Goal: Task Accomplishment & Management: Manage account settings

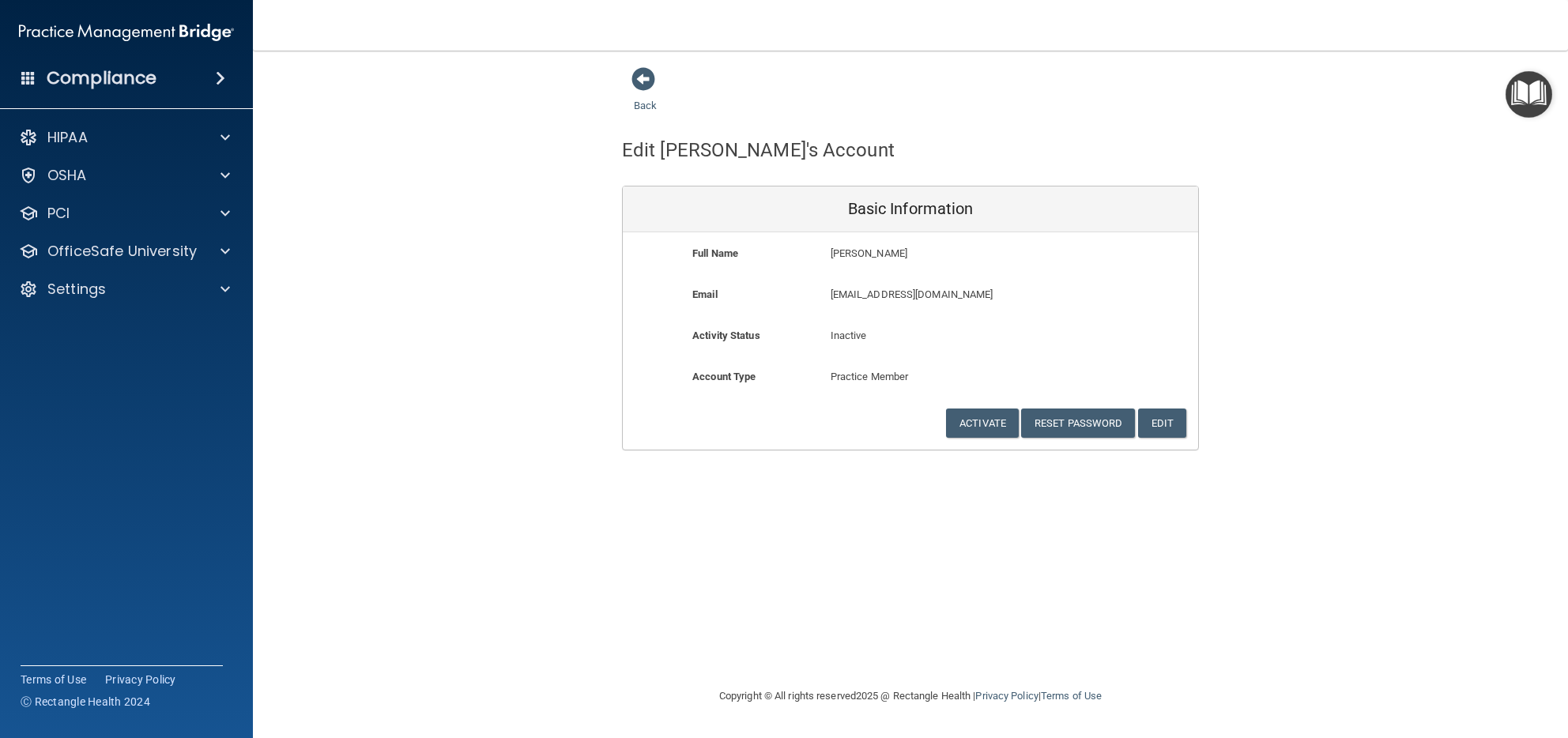
click at [1197, 646] on div "Back Edit [PERSON_NAME]'s Account Basic Information Full Name [PERSON_NAME] Don…" at bounding box center [910, 369] width 1252 height 605
click at [1406, 157] on div "Back Edit [PERSON_NAME]'s Account Basic Information Full Name [PERSON_NAME] Don…" at bounding box center [910, 258] width 1252 height 384
click at [1244, 121] on div "Back Edit [PERSON_NAME]'s Account Basic Information Full Name [PERSON_NAME] Don…" at bounding box center [910, 258] width 1252 height 384
click at [451, 342] on div "Back Edit [PERSON_NAME]'s Account Basic Information Full Name [PERSON_NAME] Don…" at bounding box center [910, 258] width 1252 height 384
click at [108, 132] on div "HIPAA" at bounding box center [105, 137] width 196 height 19
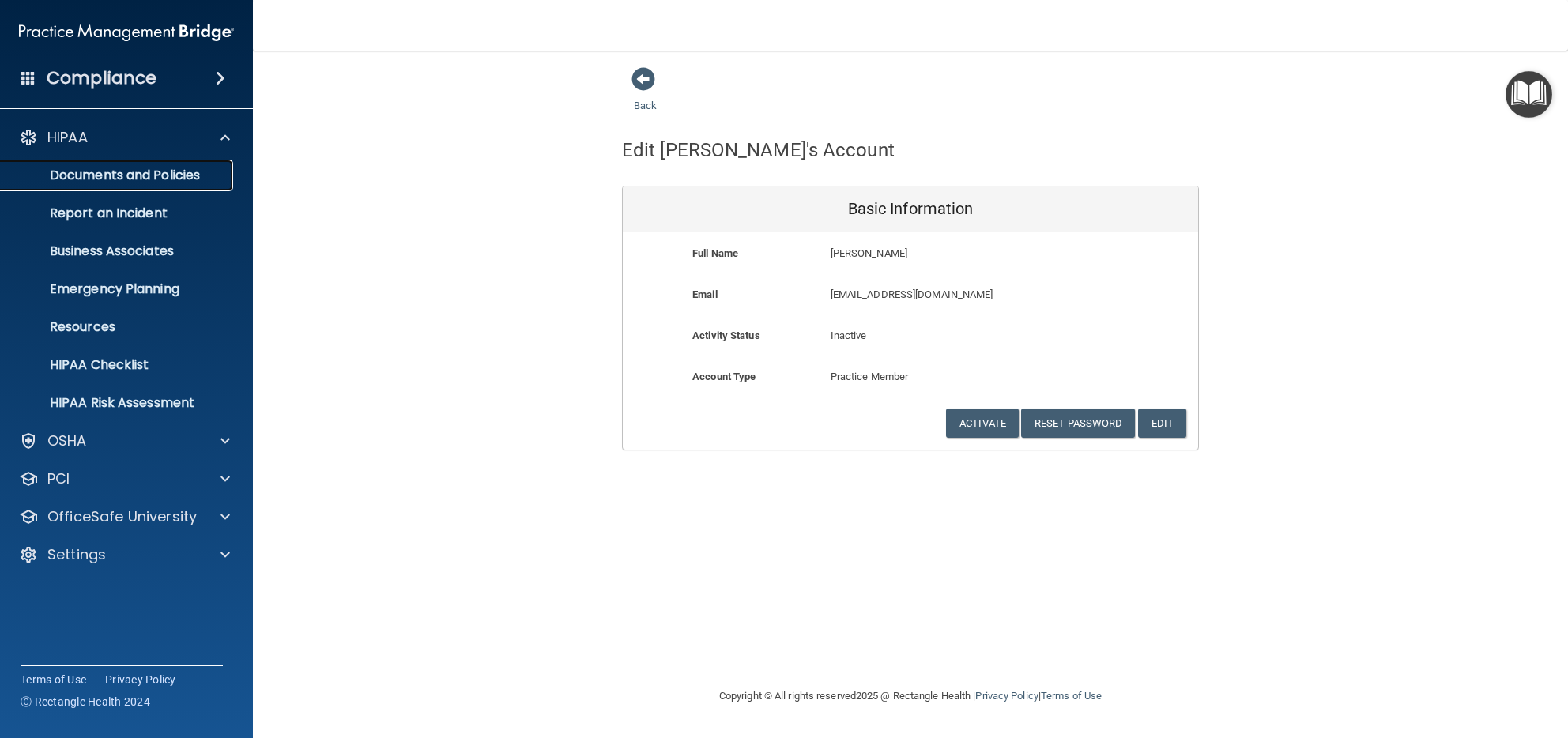
click at [112, 182] on p "Documents and Policies" at bounding box center [118, 175] width 216 height 16
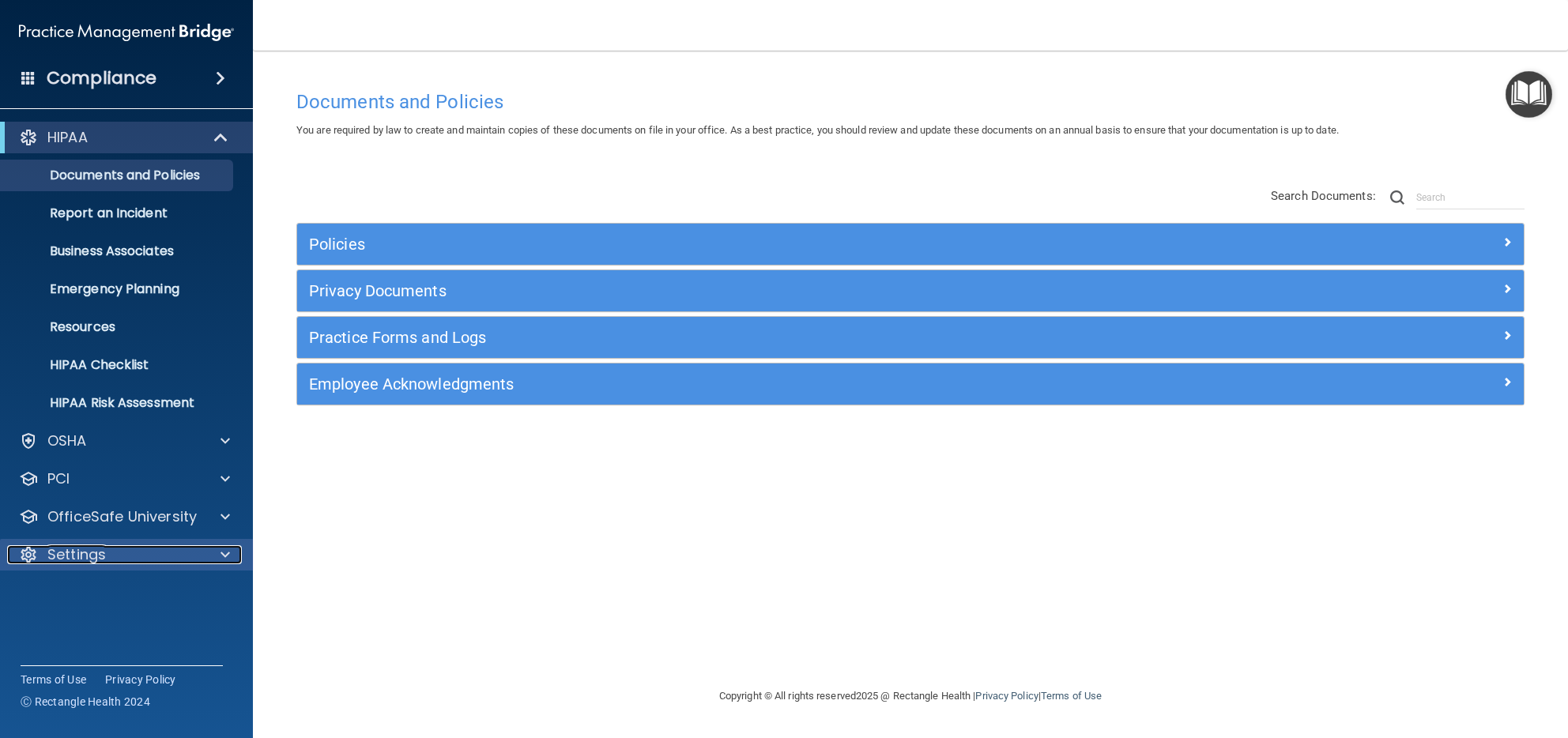
click at [125, 553] on div "Settings" at bounding box center [105, 555] width 196 height 19
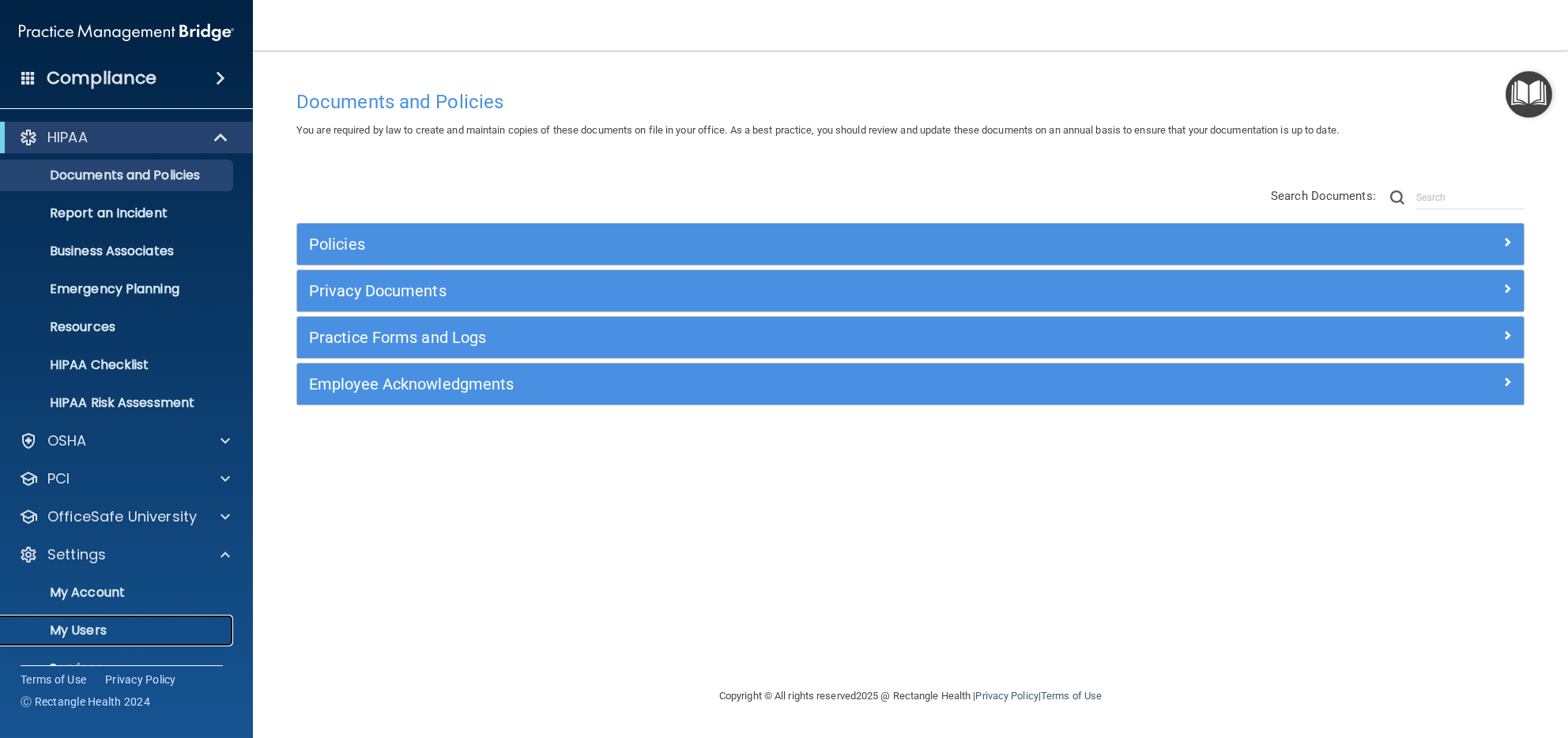
click at [109, 629] on p "My Users" at bounding box center [118, 631] width 216 height 16
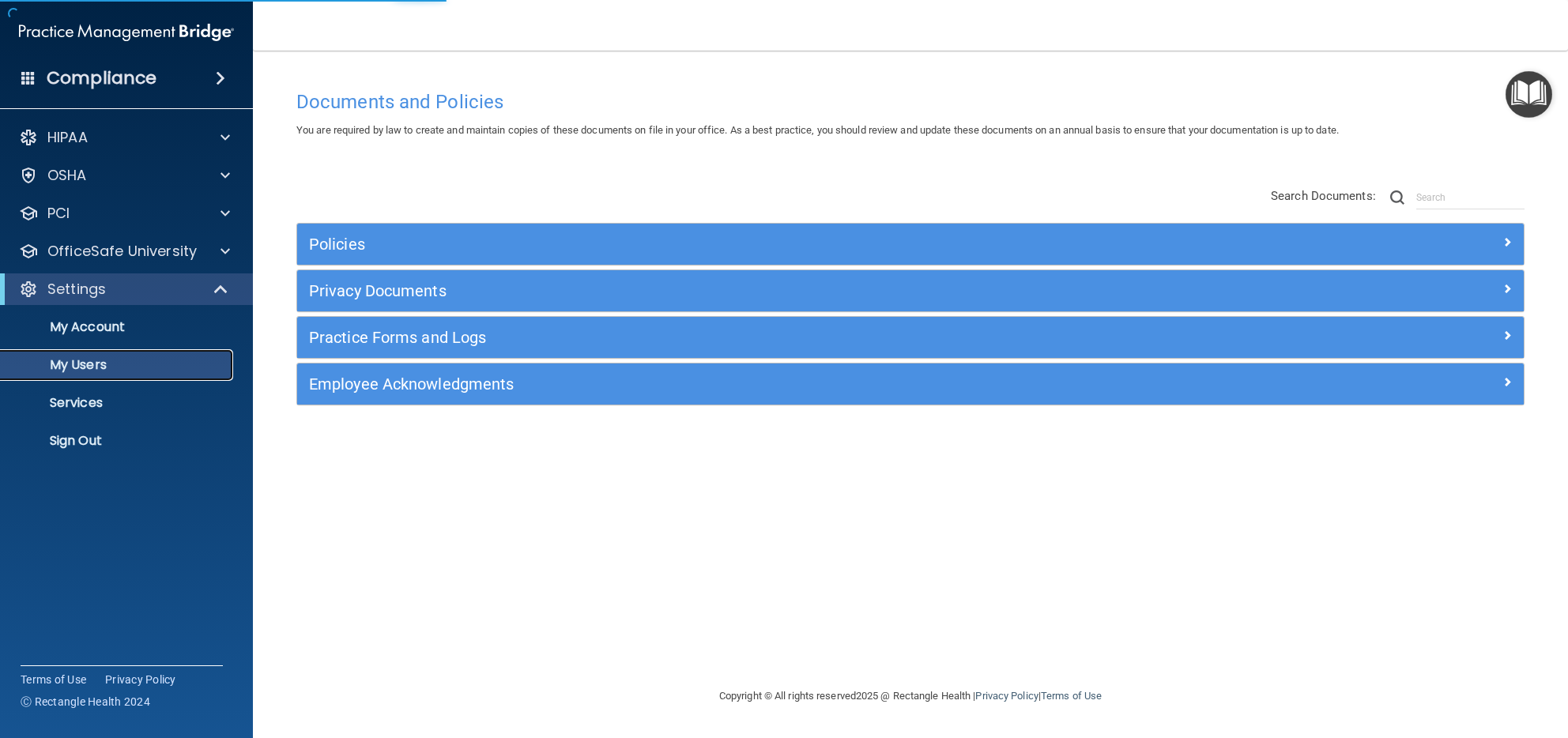
select select "20"
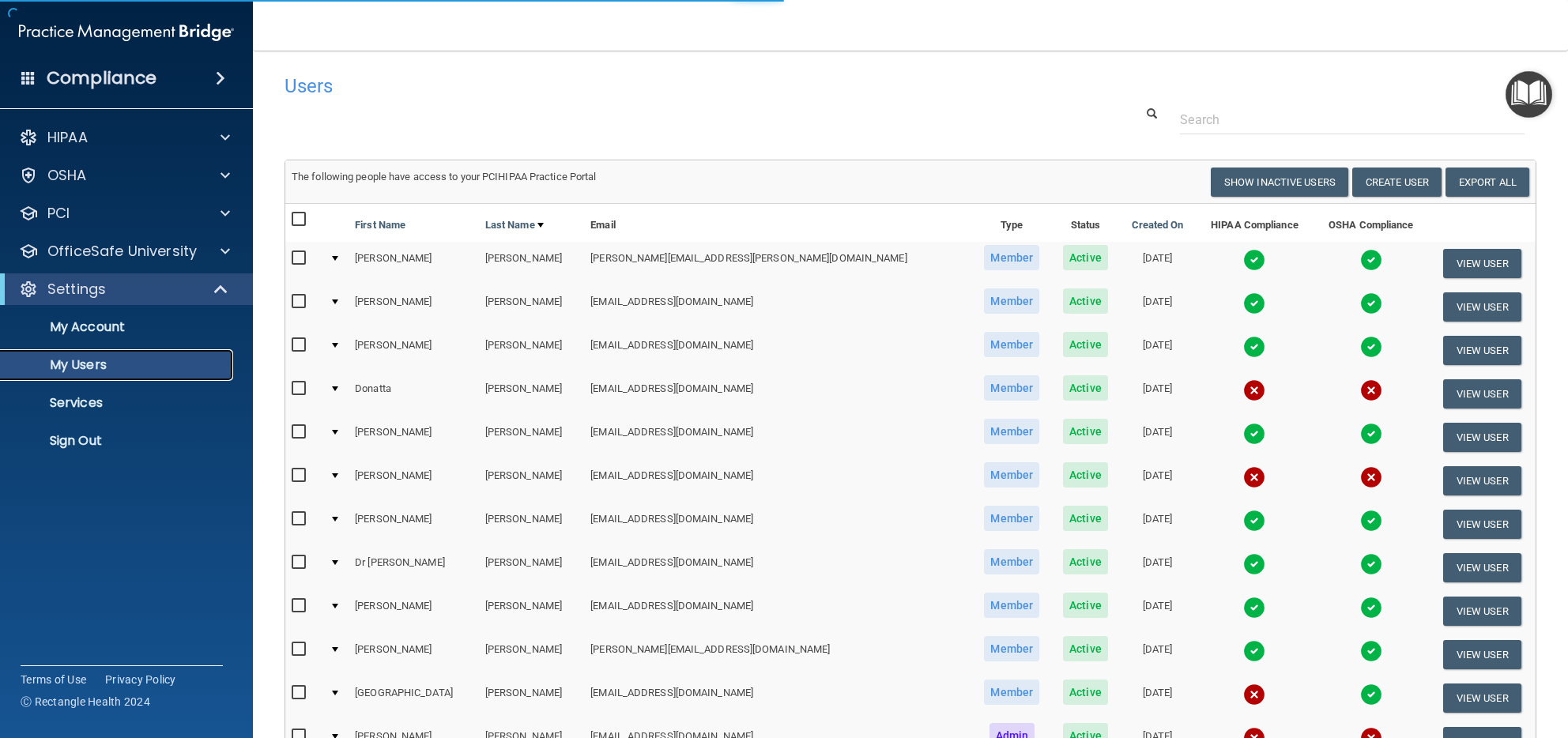
click at [99, 368] on p "My Users" at bounding box center [118, 365] width 216 height 16
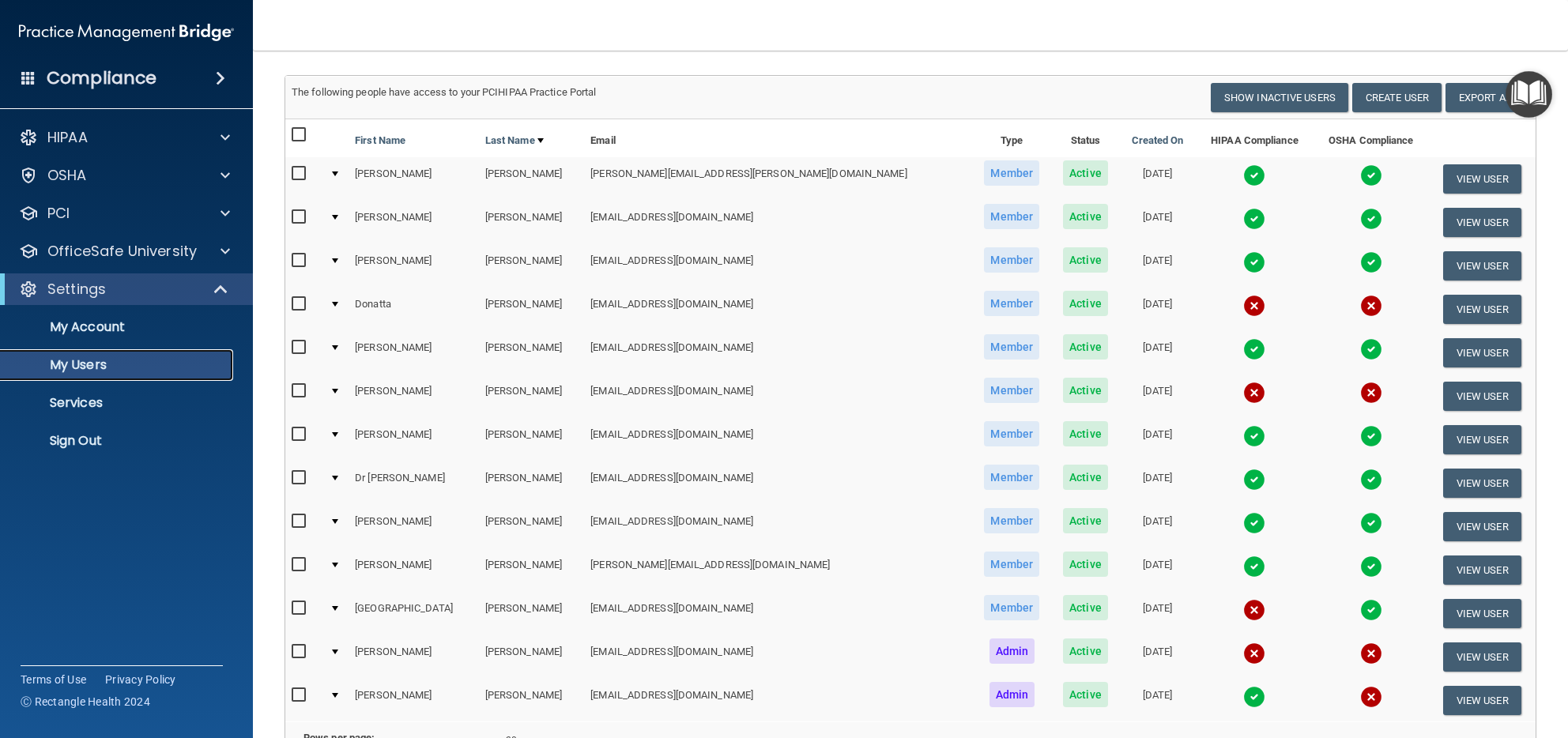
scroll to position [76, 0]
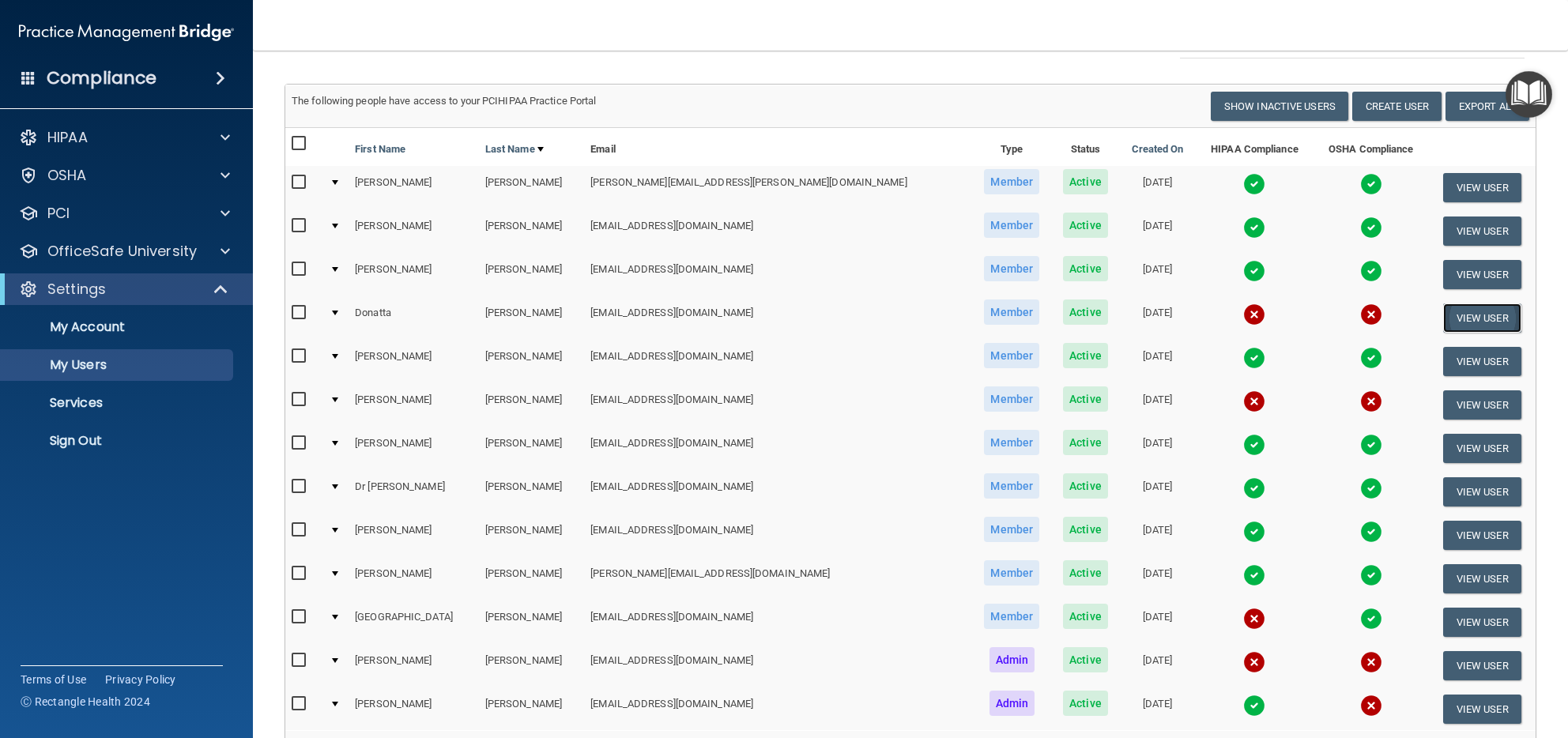
click at [1444, 313] on button "View User" at bounding box center [1482, 318] width 78 height 29
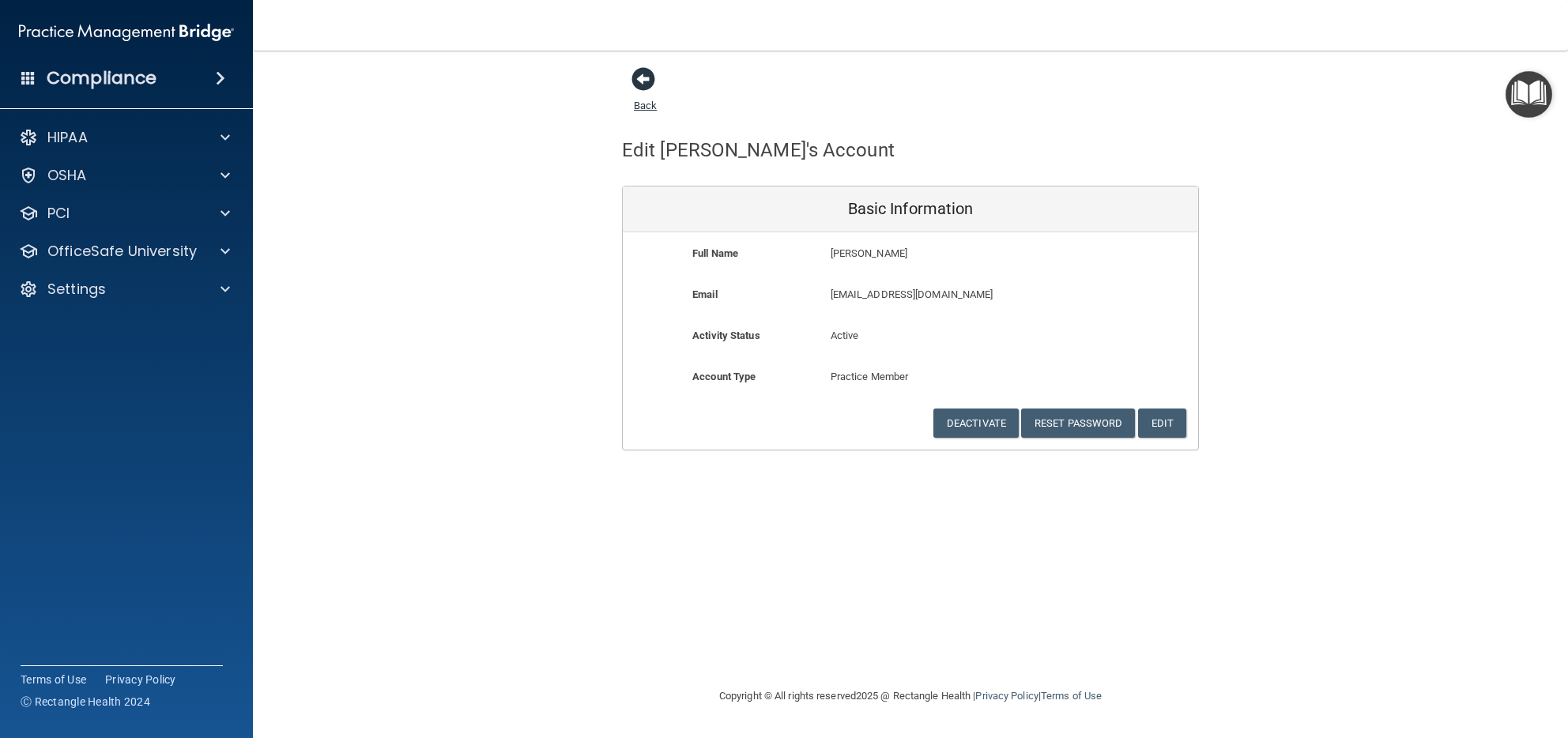
click at [652, 80] on span at bounding box center [643, 78] width 23 height 23
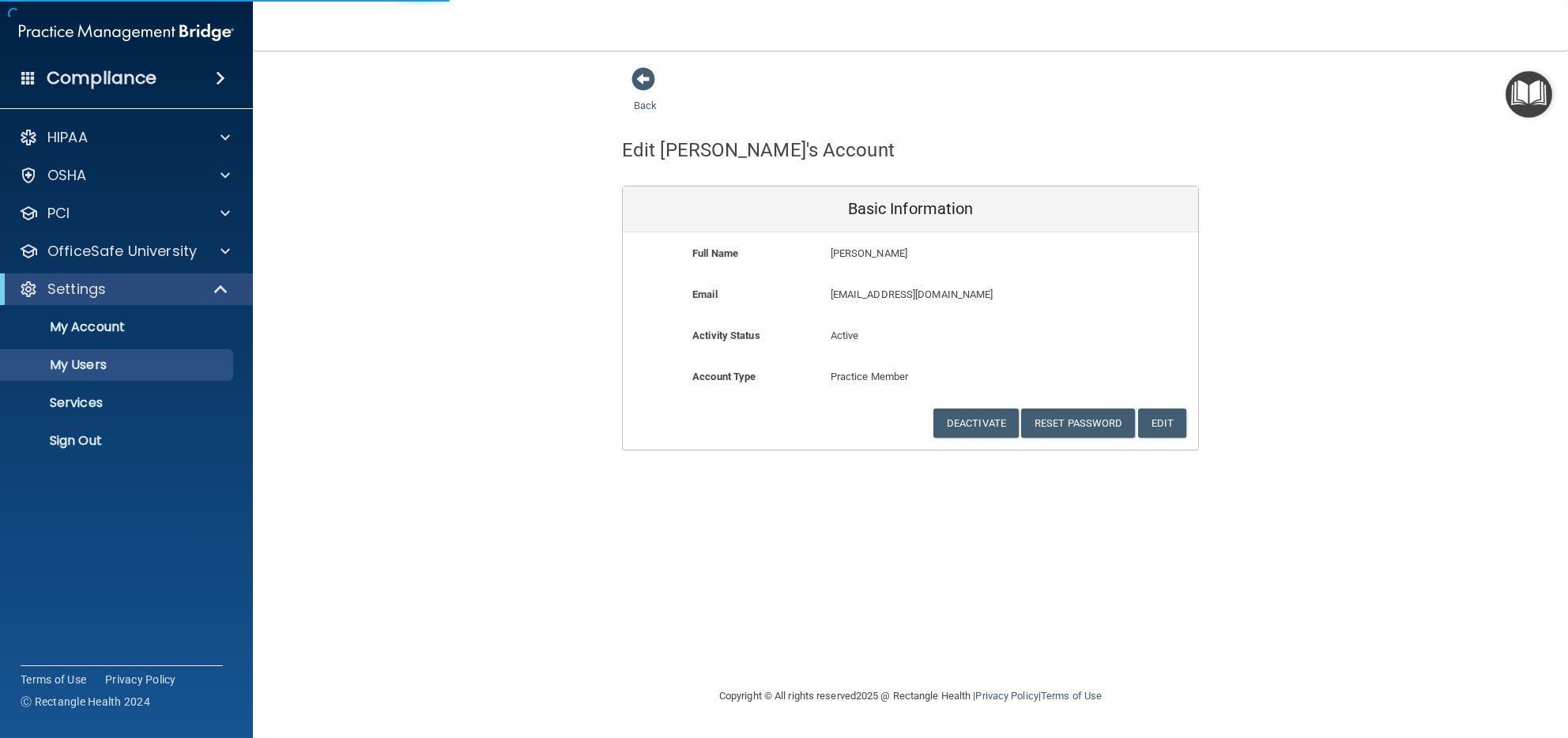
select select "20"
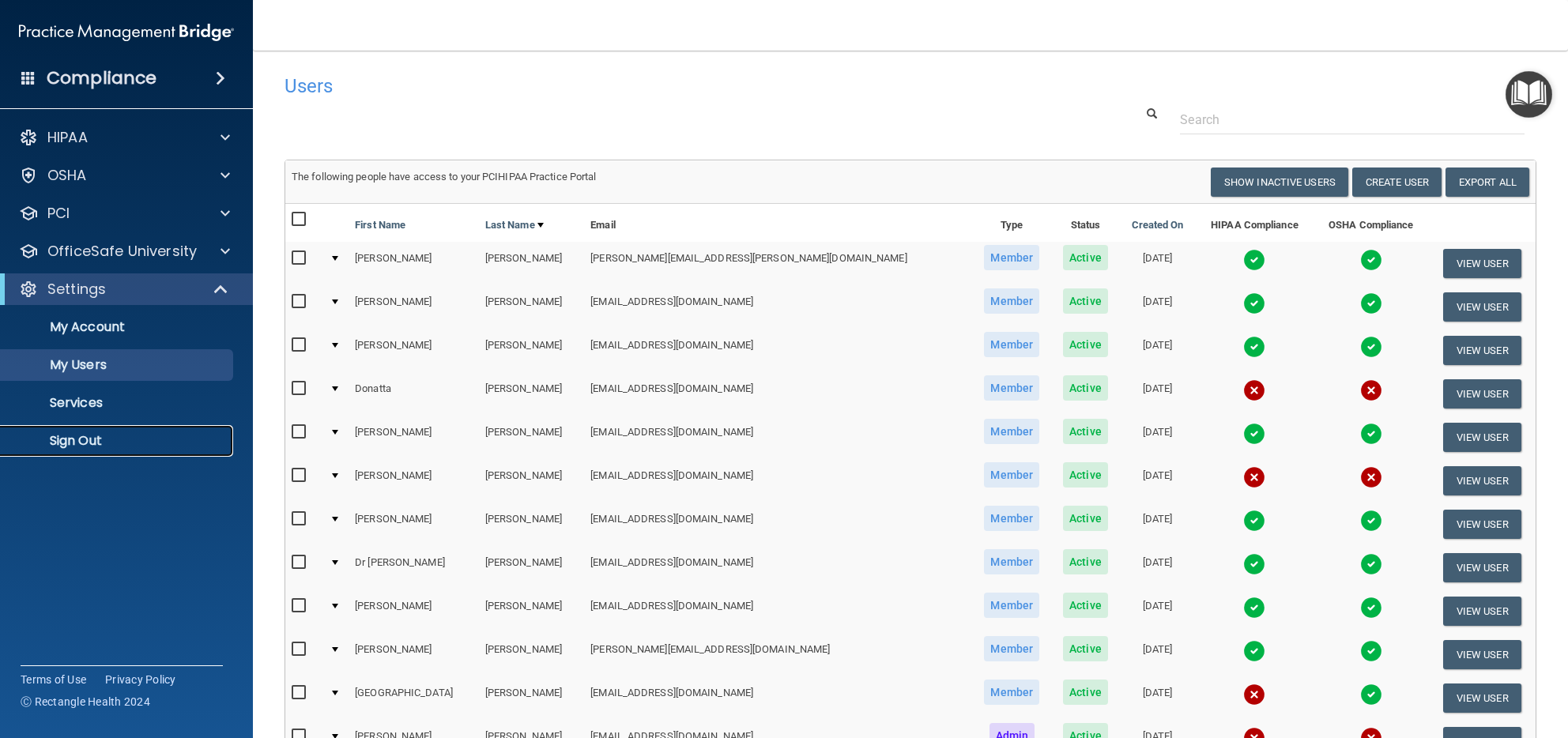
click at [101, 445] on p "Sign Out" at bounding box center [118, 441] width 216 height 16
